Goal: Task Accomplishment & Management: Manage account settings

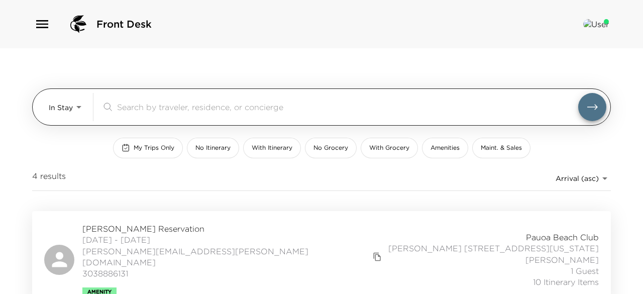
click at [78, 111] on body "Front Desk In Stay In-Stay ​ My Trips Only No Itinerary With Itinerary No Groce…" at bounding box center [321, 147] width 643 height 294
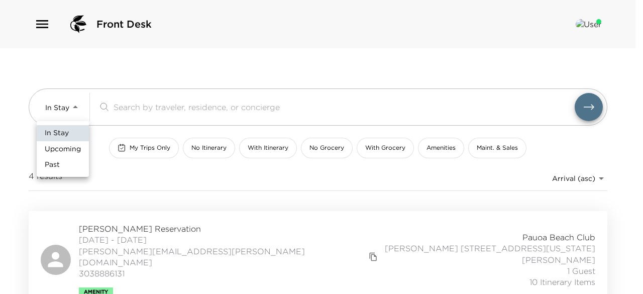
click at [131, 175] on div at bounding box center [321, 147] width 643 height 294
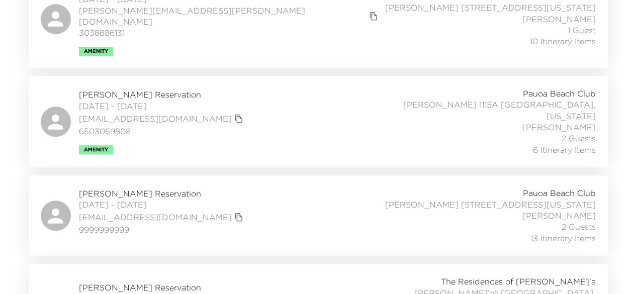
scroll to position [279, 0]
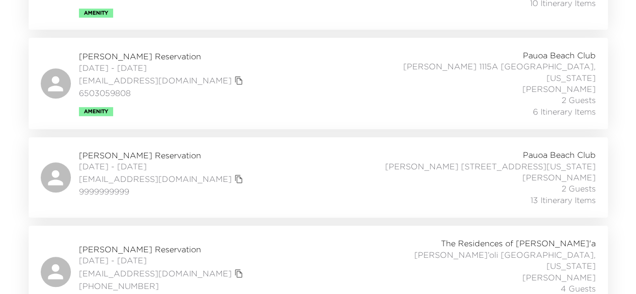
click at [115, 244] on span "Luma Higa Reservation" at bounding box center [162, 249] width 167 height 11
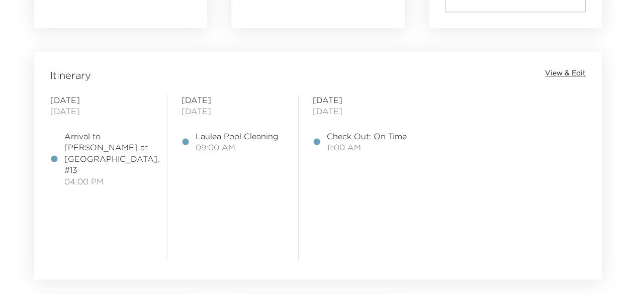
scroll to position [787, 0]
click at [555, 70] on span "View & Edit" at bounding box center [565, 73] width 41 height 10
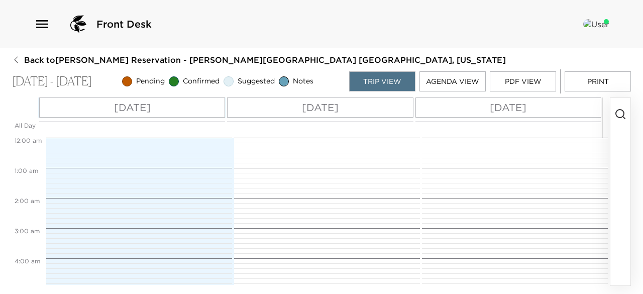
scroll to position [271, 0]
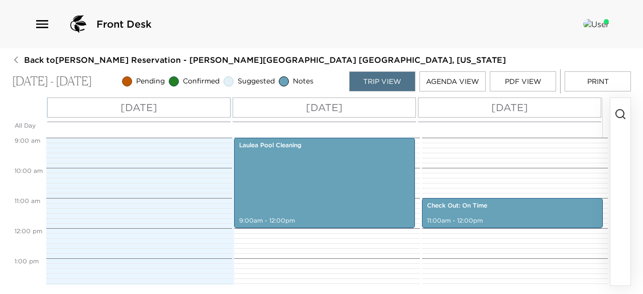
click at [578, 80] on button "Print" at bounding box center [598, 81] width 66 height 20
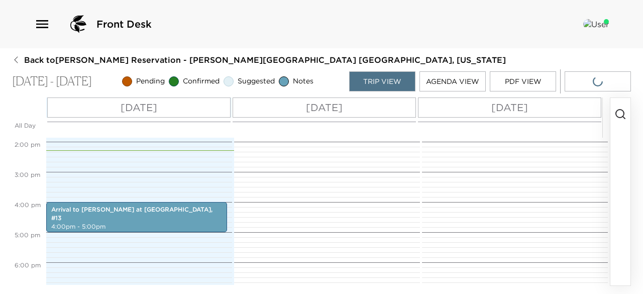
scroll to position [433, 0]
